Goal: Task Accomplishment & Management: Manage account settings

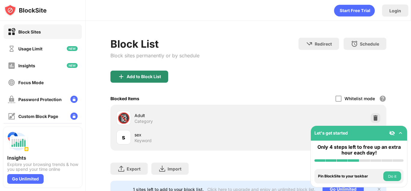
click at [149, 75] on div "Add to Block List" at bounding box center [144, 76] width 34 height 5
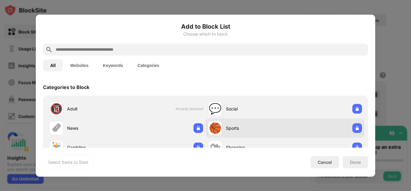
scroll to position [28, 0]
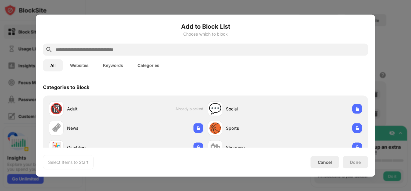
click at [188, 46] on input "text" at bounding box center [210, 49] width 311 height 7
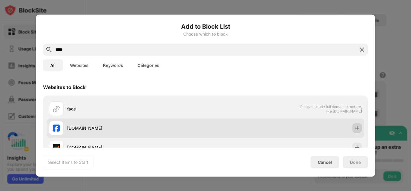
click at [354, 128] on img at bounding box center [357, 128] width 6 height 6
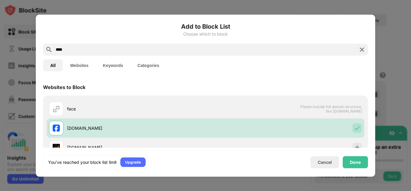
click at [270, 49] on input "****" at bounding box center [205, 49] width 301 height 7
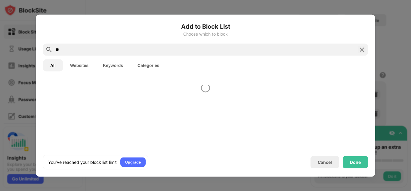
type input "*"
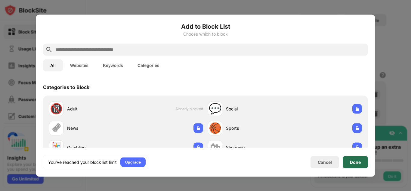
click at [357, 162] on div "Done" at bounding box center [355, 161] width 11 height 5
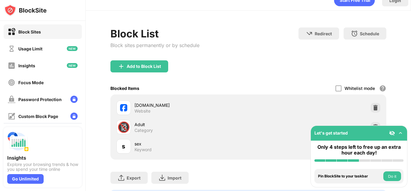
scroll to position [0, 0]
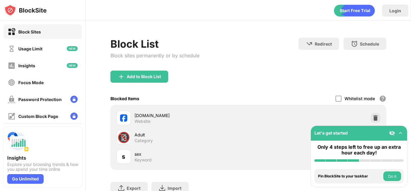
click at [402, 134] on img at bounding box center [401, 133] width 6 height 6
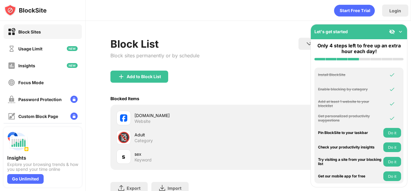
click at [400, 35] on div "Let's get started" at bounding box center [359, 31] width 96 height 15
click at [400, 33] on img at bounding box center [401, 32] width 6 height 6
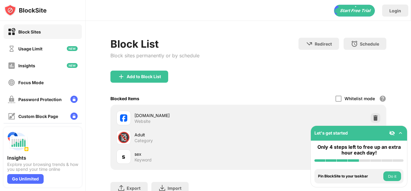
click at [54, 57] on div "Block Sites Usage Limit Insights Focus Mode Password Protection Custom Block Pa…" at bounding box center [42, 91] width 85 height 140
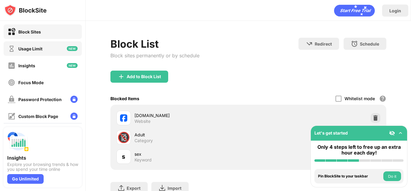
click at [58, 53] on div "Usage Limit" at bounding box center [43, 48] width 78 height 14
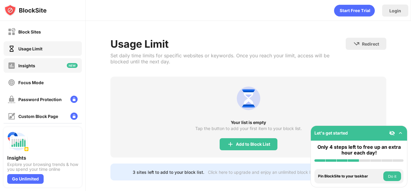
click at [50, 66] on div "Insights" at bounding box center [43, 65] width 78 height 14
